Goal: Entertainment & Leisure: Browse casually

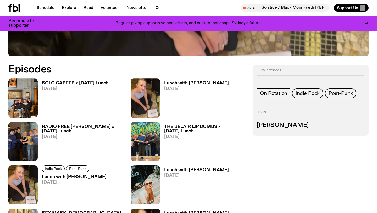
scroll to position [224, 0]
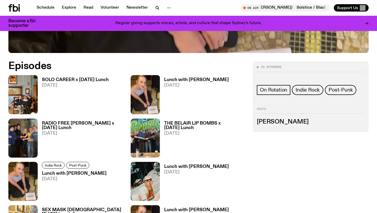
click at [203, 79] on h3 "Lunch with [PERSON_NAME]" at bounding box center [196, 79] width 65 height 4
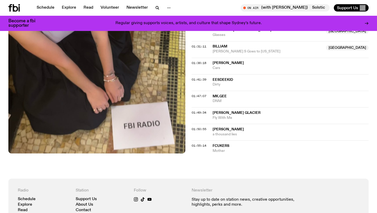
scroll to position [551, 0]
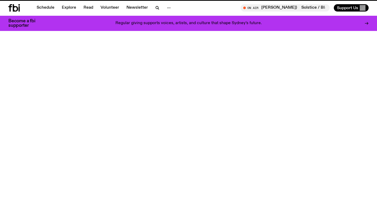
scroll to position [224, 0]
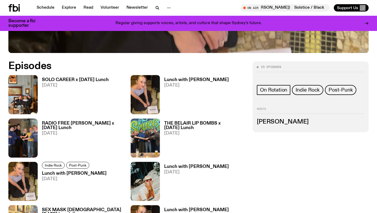
click at [90, 124] on h3 "RADIO FREE [PERSON_NAME] x [DATE] Lunch" at bounding box center [83, 125] width 82 height 9
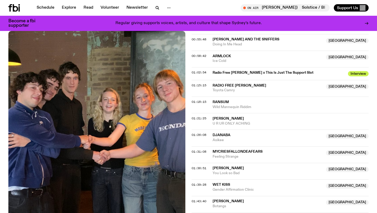
scroll to position [482, 0]
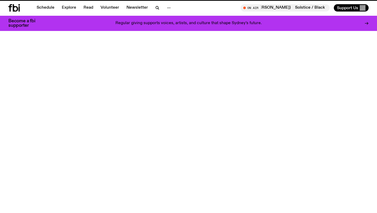
scroll to position [224, 0]
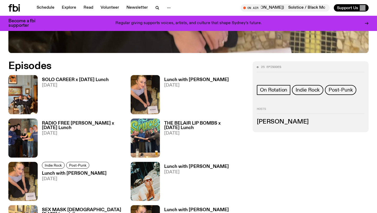
click at [182, 127] on h3 "THE BELAIR LIP BOMBS x [DATE] Lunch" at bounding box center [205, 125] width 82 height 9
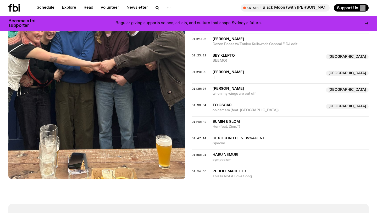
scroll to position [530, 0]
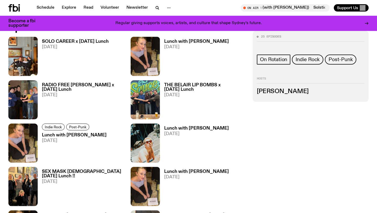
scroll to position [262, 0]
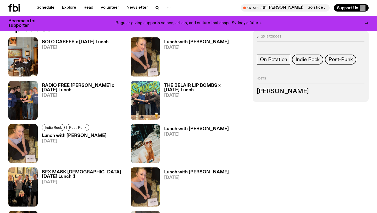
click at [88, 136] on h3 "Lunch with [PERSON_NAME]" at bounding box center [74, 135] width 65 height 4
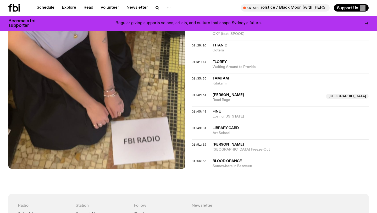
scroll to position [537, 0]
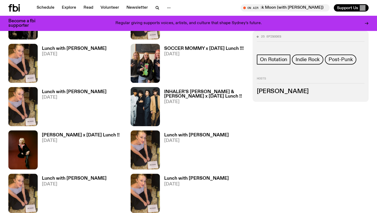
scroll to position [430, 0]
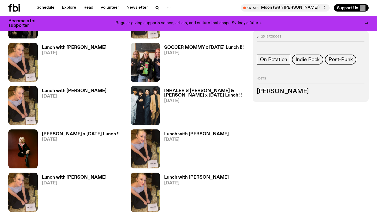
click at [197, 49] on h3 "SOCCER MOMMY x [DATE] Lunch !!!" at bounding box center [204, 47] width 80 height 4
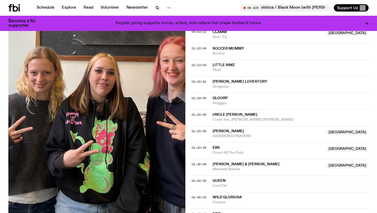
scroll to position [417, 0]
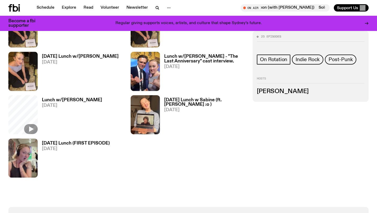
scroll to position [690, 0]
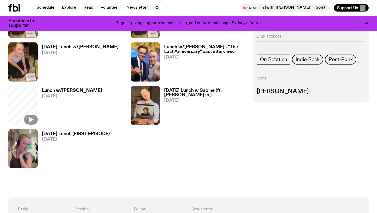
click at [90, 135] on h3 "[DATE] Lunch (FIRST EPISODE)" at bounding box center [76, 133] width 68 height 4
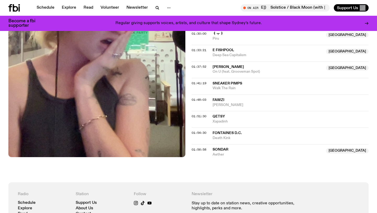
scroll to position [297, 0]
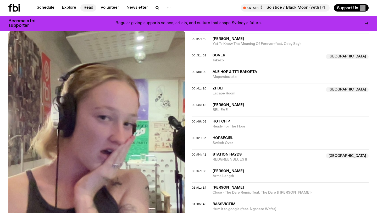
click at [87, 10] on link "Read" at bounding box center [88, 7] width 16 height 7
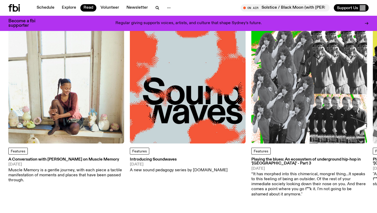
scroll to position [35, 0]
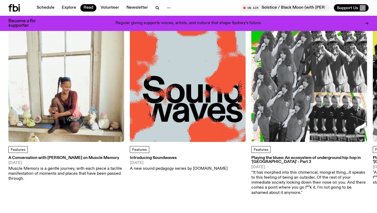
click at [208, 106] on img at bounding box center [188, 84] width 116 height 116
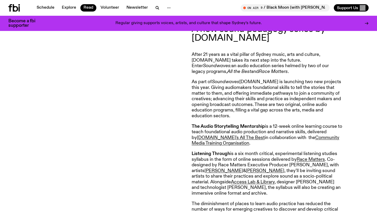
scroll to position [210, 0]
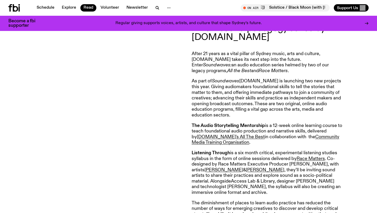
click at [231, 181] on link "Access Lab & Library" at bounding box center [253, 181] width 44 height 5
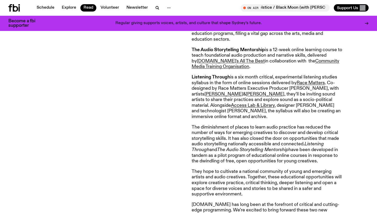
scroll to position [285, 0]
